Goal: Information Seeking & Learning: Learn about a topic

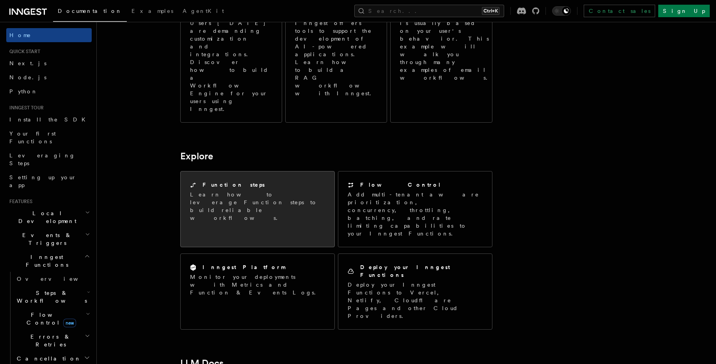
scroll to position [515, 0]
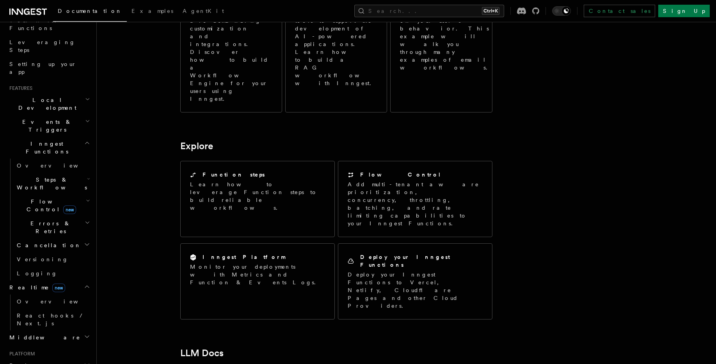
scroll to position [140, 0]
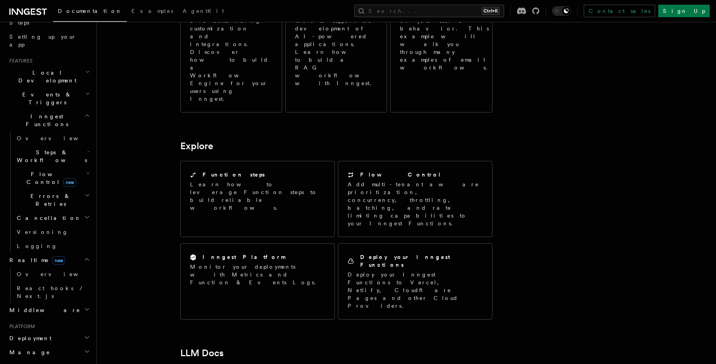
click at [27, 256] on span "Realtime new" at bounding box center [35, 260] width 59 height 8
click at [28, 256] on span "Realtime new" at bounding box center [35, 260] width 59 height 8
click at [29, 271] on span "Overview" at bounding box center [57, 274] width 80 height 6
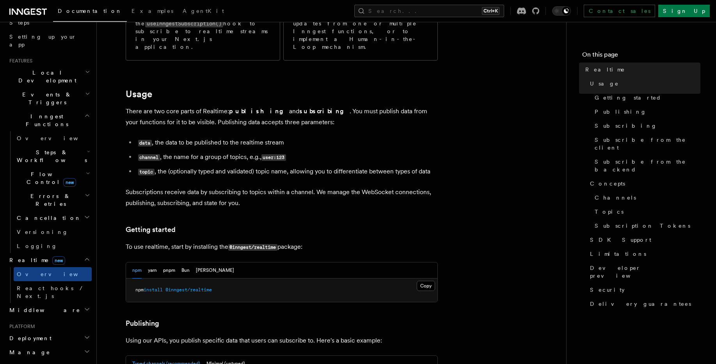
scroll to position [281, 0]
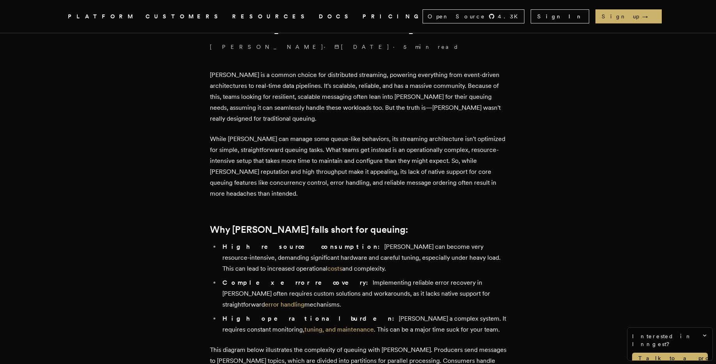
scroll to position [328, 0]
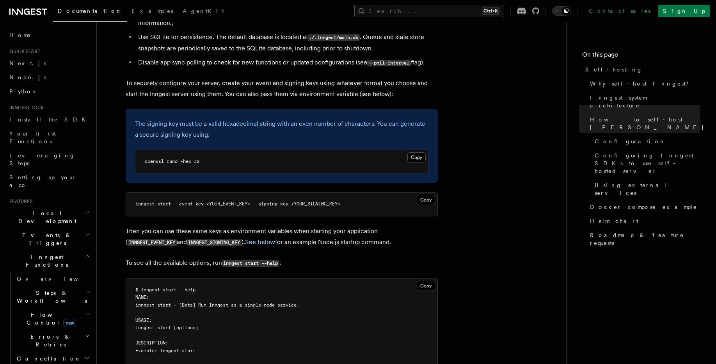
scroll to position [1171, 0]
